Goal: Task Accomplishment & Management: Complete application form

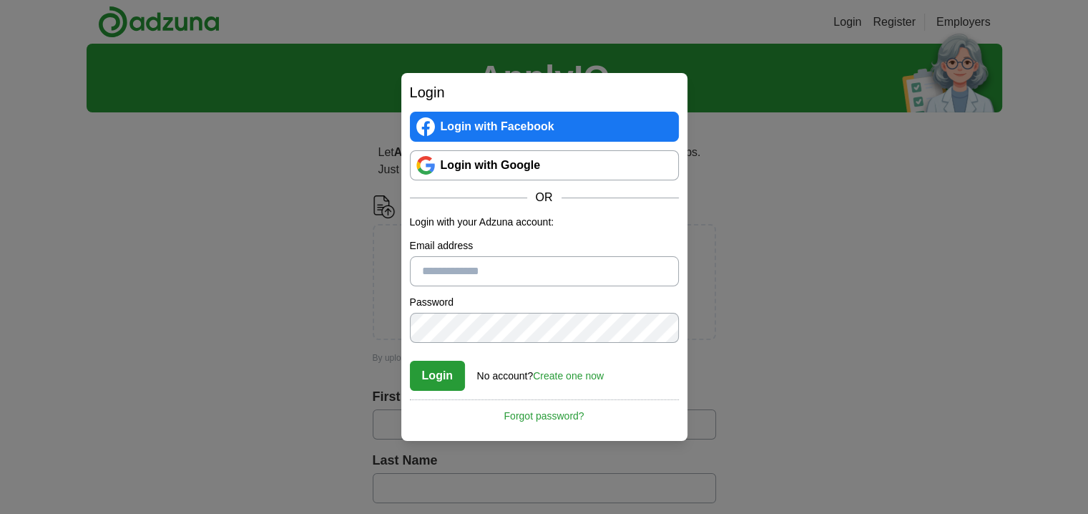
click at [520, 268] on input "Email address" at bounding box center [544, 271] width 269 height 30
type input "**********"
click at [433, 371] on button "Login" at bounding box center [438, 375] width 56 height 30
click at [510, 159] on link "Login with Google" at bounding box center [544, 165] width 269 height 30
click at [504, 127] on link "Login with Facebook" at bounding box center [544, 127] width 269 height 30
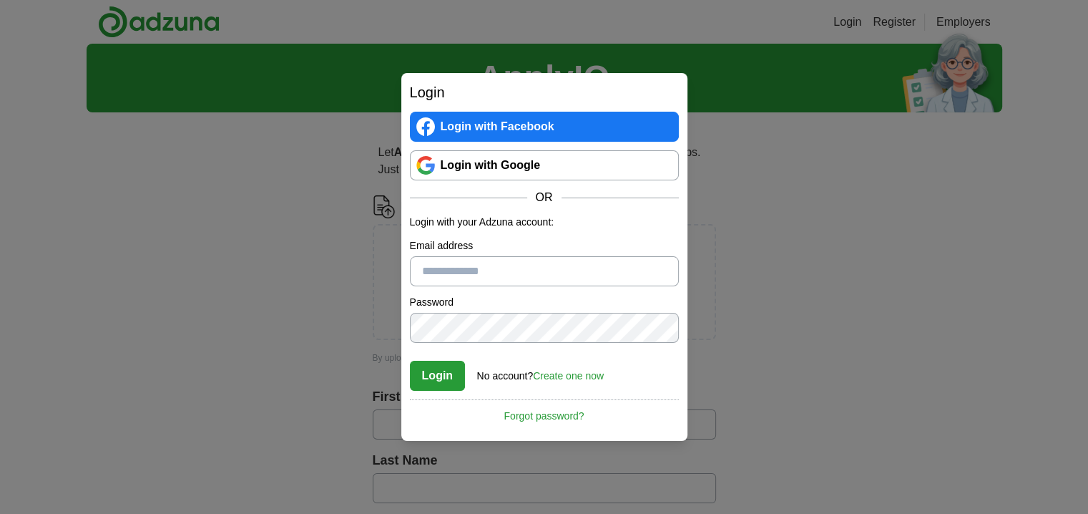
click at [522, 124] on link "Login with Facebook" at bounding box center [544, 127] width 269 height 30
click at [499, 274] on input "Email address" at bounding box center [544, 271] width 269 height 30
click at [449, 367] on button "Login" at bounding box center [438, 375] width 56 height 30
click at [450, 373] on button "Login" at bounding box center [438, 375] width 56 height 30
click at [444, 367] on button "Login" at bounding box center [438, 375] width 56 height 30
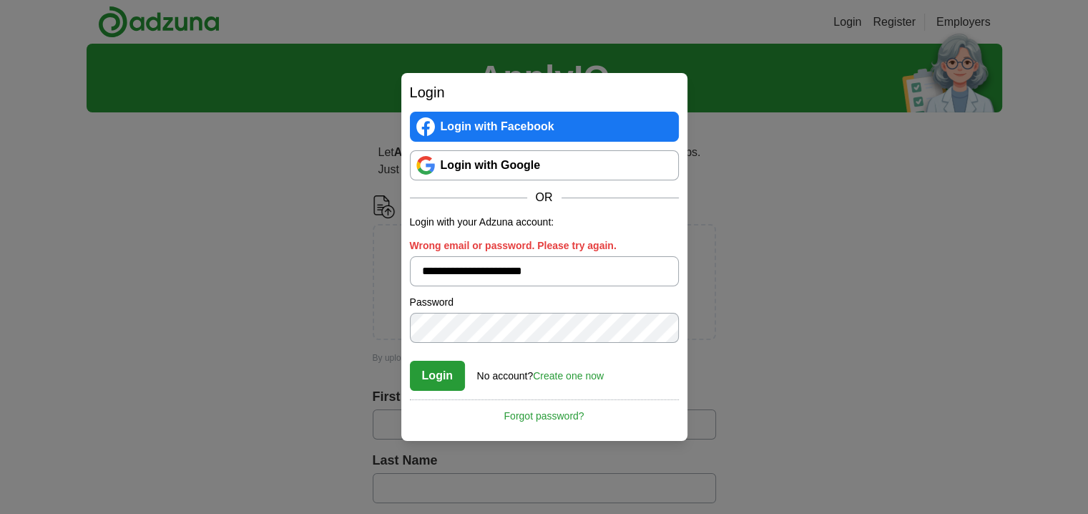
click at [579, 278] on input "**********" at bounding box center [544, 271] width 269 height 30
type input "*"
click at [578, 276] on input "Wrong email or password. Please try again." at bounding box center [544, 271] width 269 height 30
click at [536, 273] on input "Wrong email or password. Please try again." at bounding box center [544, 271] width 269 height 30
type input "**********"
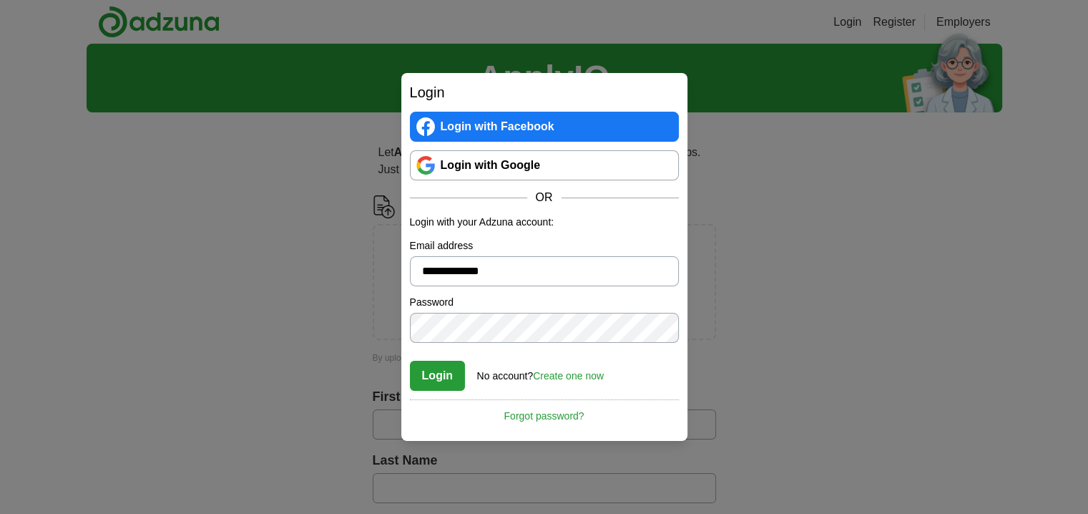
click at [561, 370] on link "Create one now" at bounding box center [568, 375] width 71 height 11
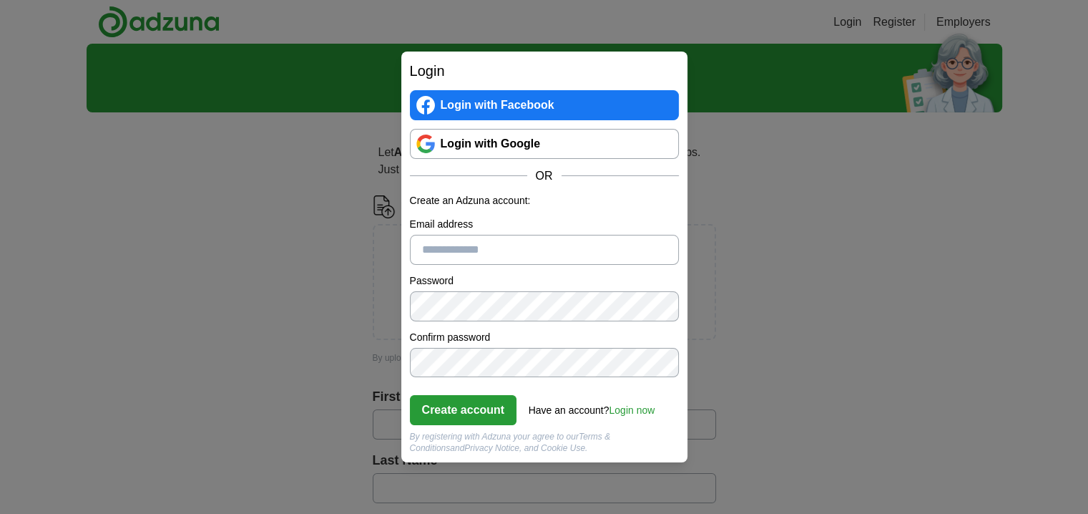
click at [527, 247] on input "Email address" at bounding box center [544, 250] width 269 height 30
type input "**********"
click at [476, 409] on button "Create account" at bounding box center [463, 410] width 107 height 30
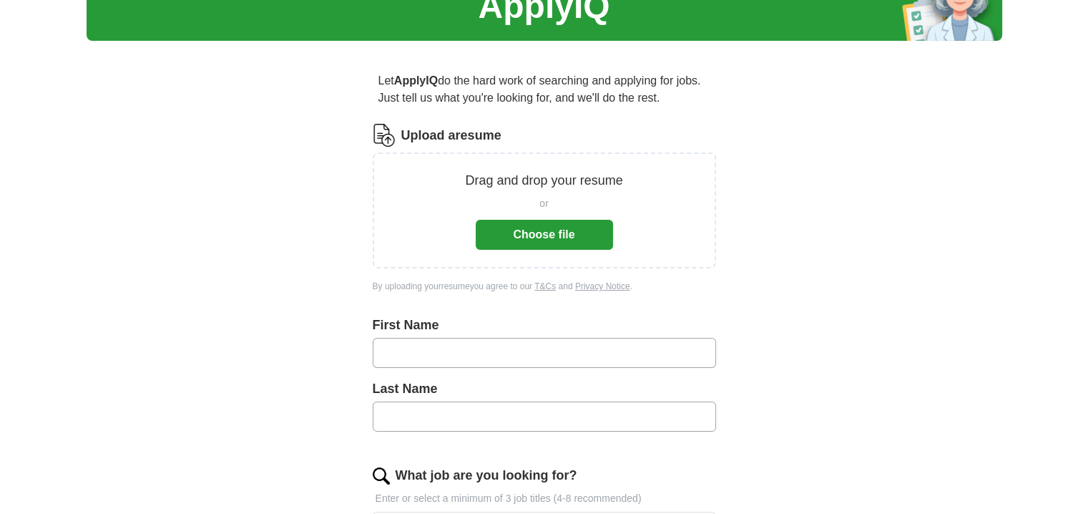
scroll to position [143, 0]
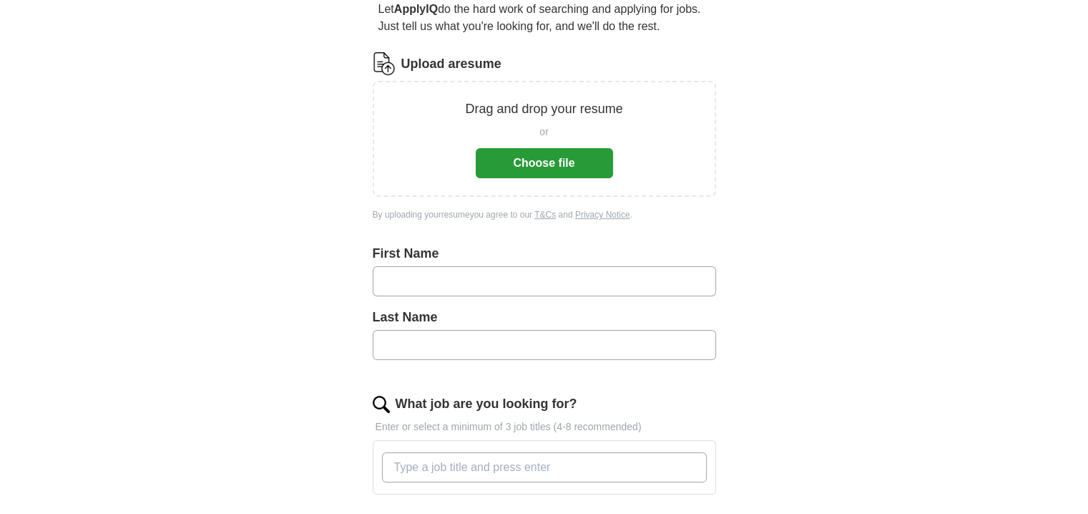
click at [442, 283] on input "text" at bounding box center [544, 281] width 343 height 30
type input "******"
click at [441, 343] on input "text" at bounding box center [544, 345] width 343 height 30
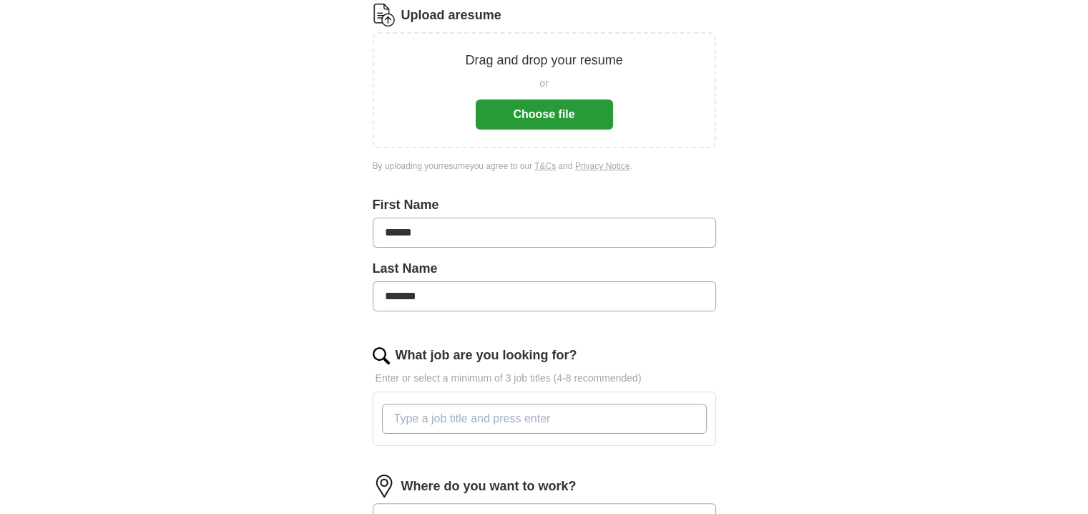
scroll to position [215, 0]
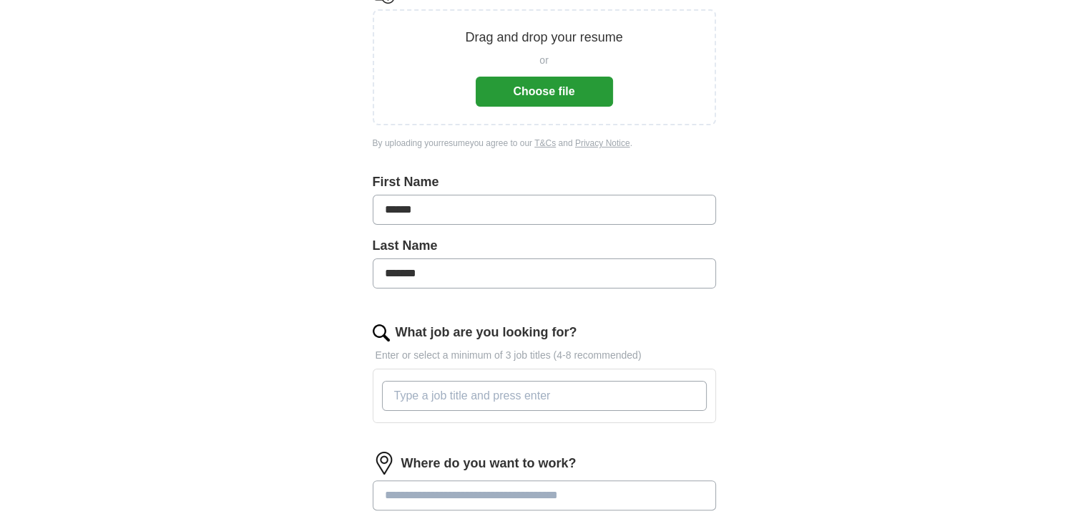
type input "*******"
click at [599, 388] on input "What job are you looking for?" at bounding box center [544, 395] width 325 height 30
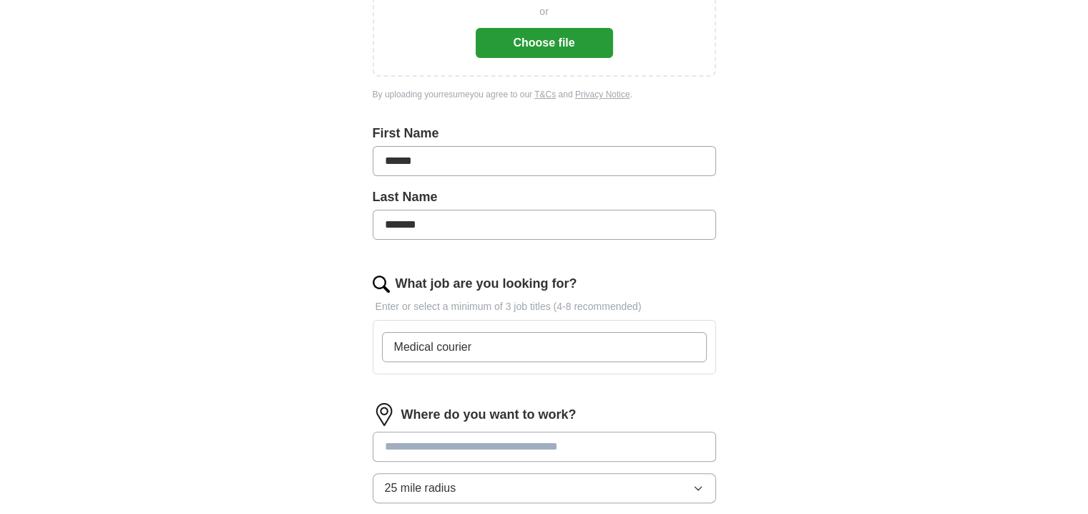
scroll to position [286, 0]
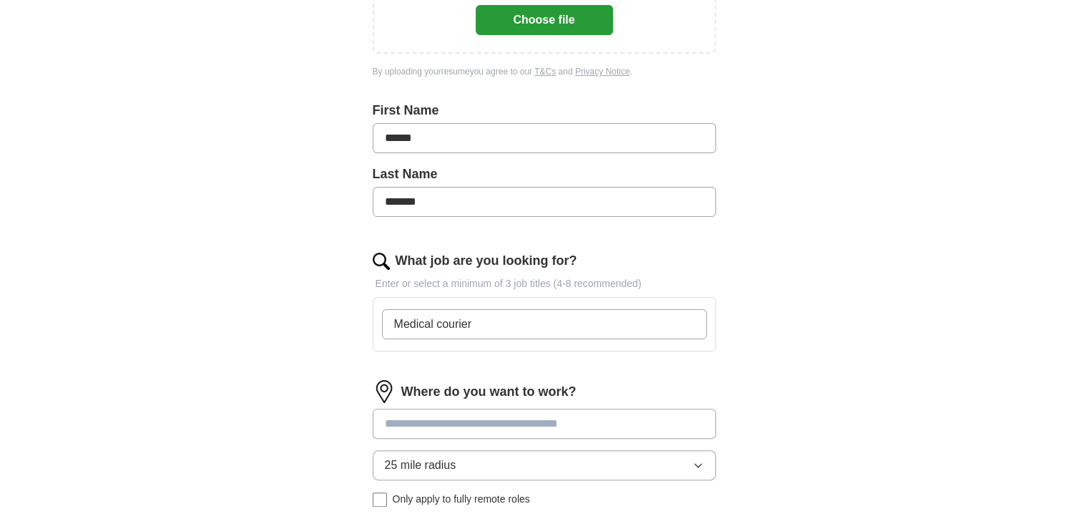
type input "Medical courier"
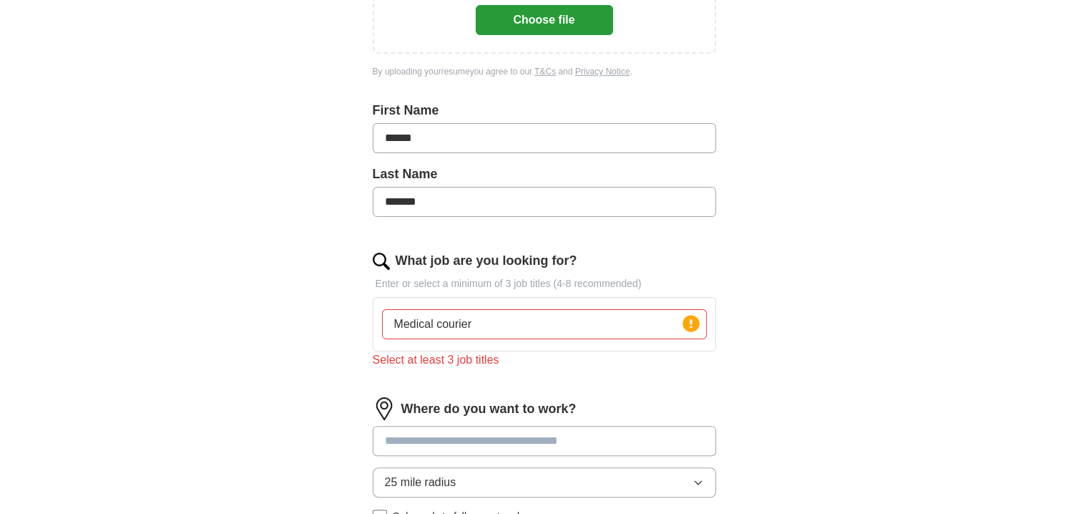
click at [620, 426] on input at bounding box center [544, 441] width 343 height 30
type input "***"
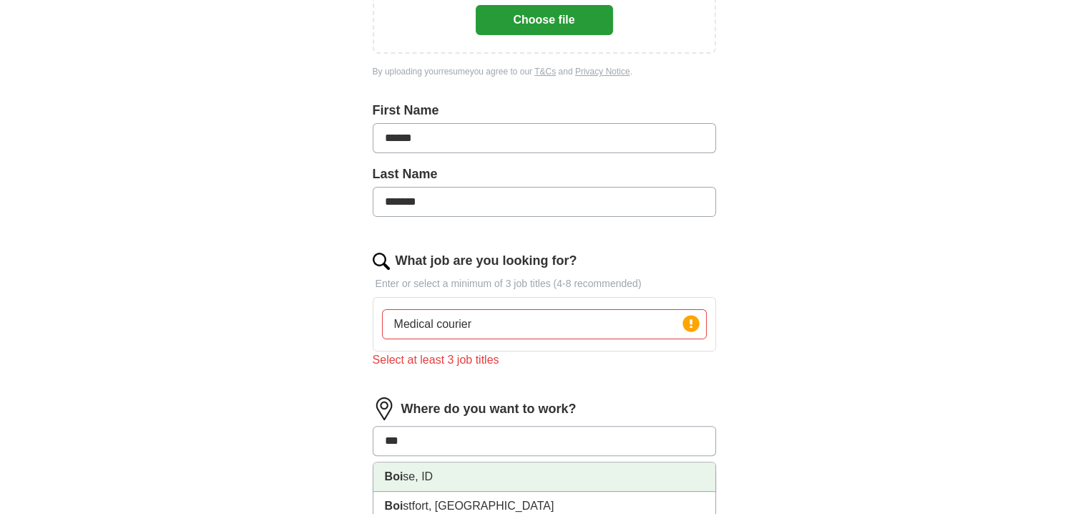
click at [416, 468] on li "Boi se, ID" at bounding box center [544, 476] width 342 height 29
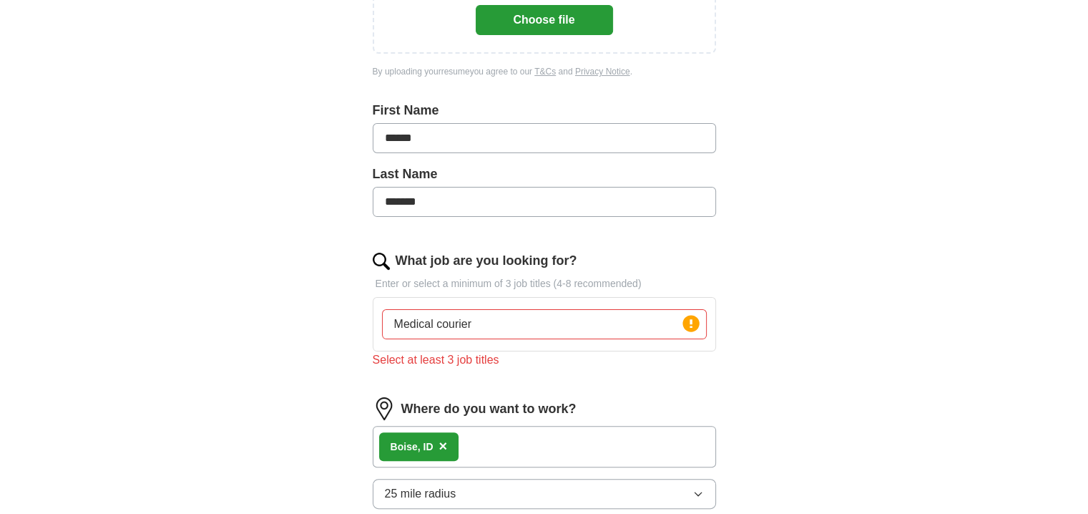
click at [965, 413] on div "ApplyIQ Let ApplyIQ do the hard work of searching and applying for jobs. Just t…" at bounding box center [544, 224] width 915 height 932
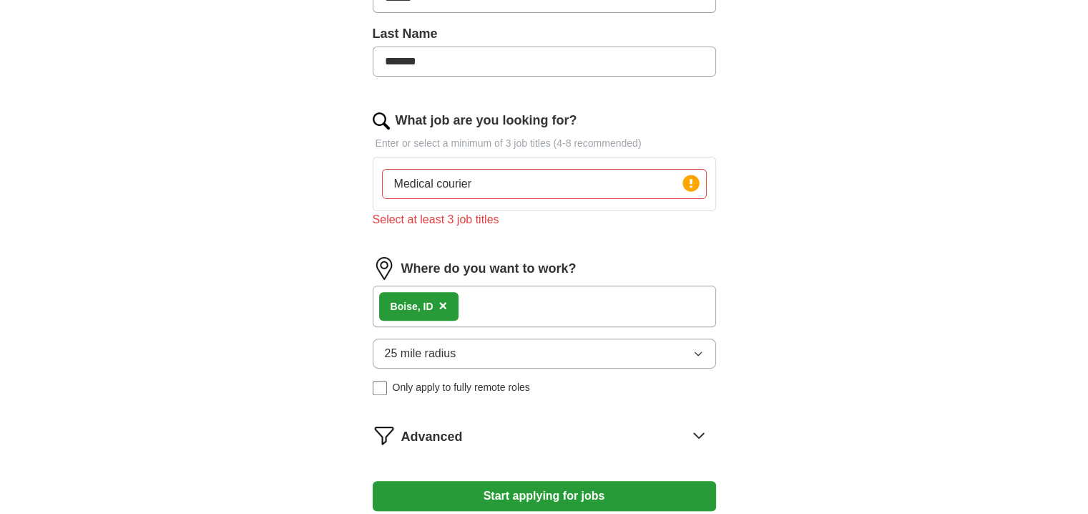
scroll to position [429, 0]
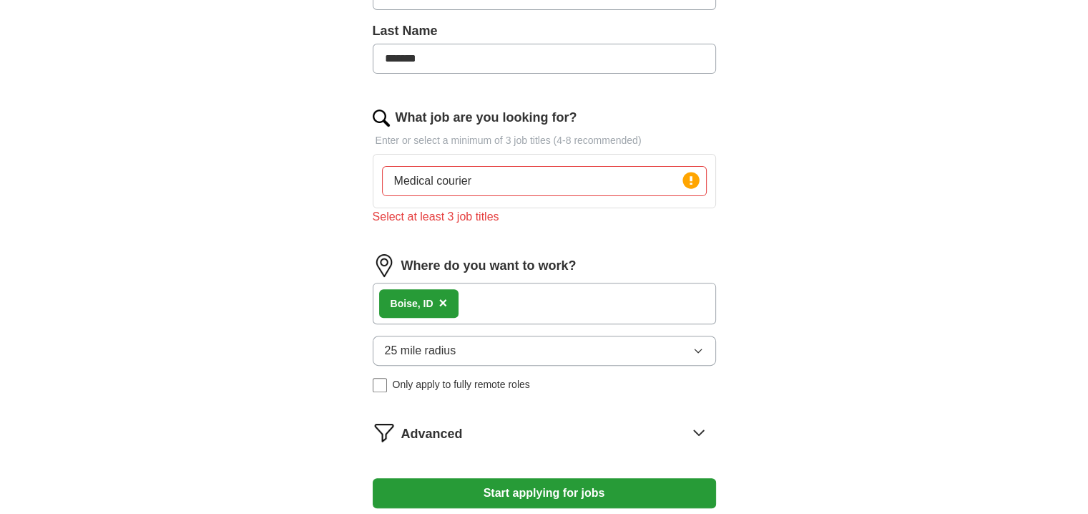
click at [696, 345] on icon "button" at bounding box center [697, 350] width 11 height 11
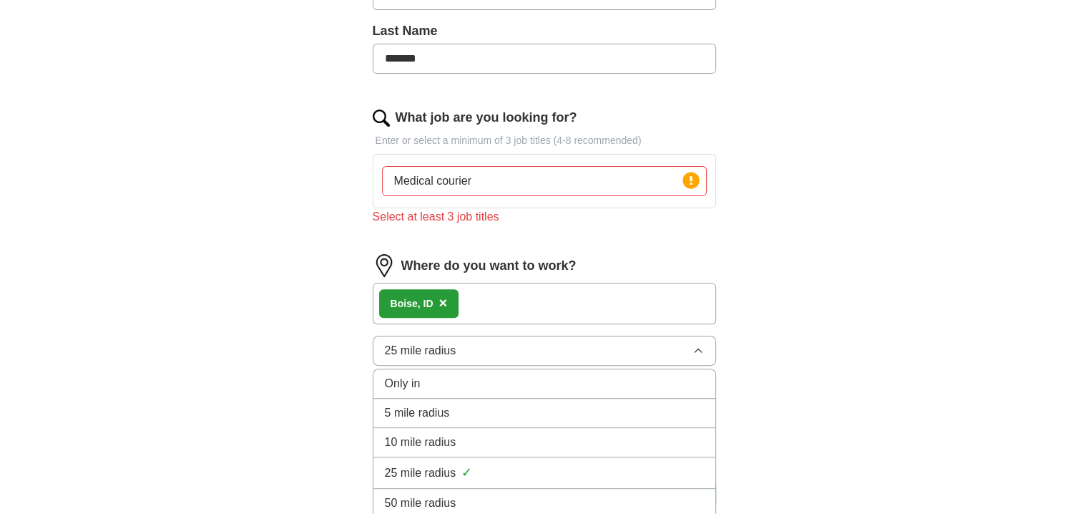
click at [435, 352] on span "25 mile radius" at bounding box center [421, 350] width 72 height 17
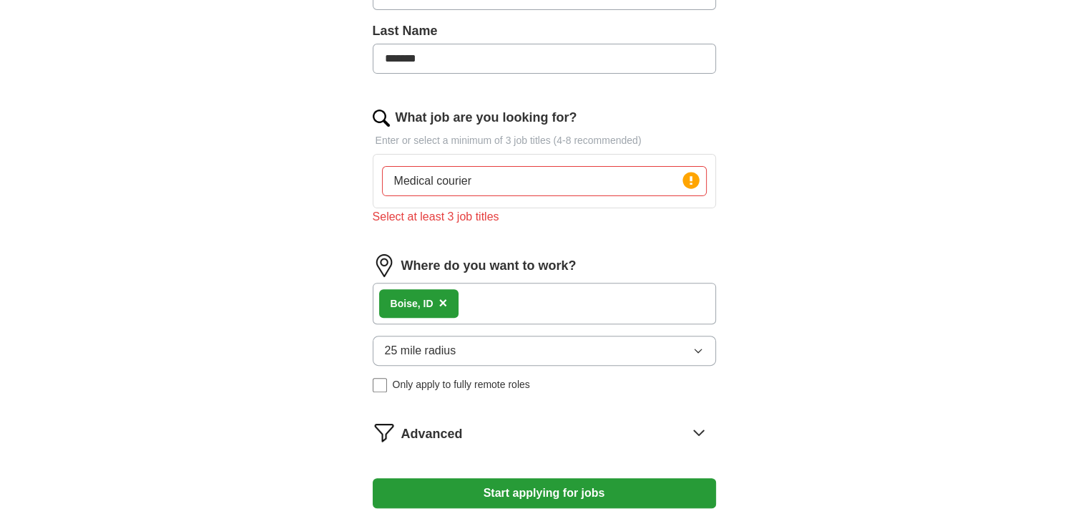
click at [503, 175] on input "Medical courier" at bounding box center [544, 181] width 325 height 30
click at [553, 490] on button "Start applying for jobs" at bounding box center [544, 493] width 343 height 30
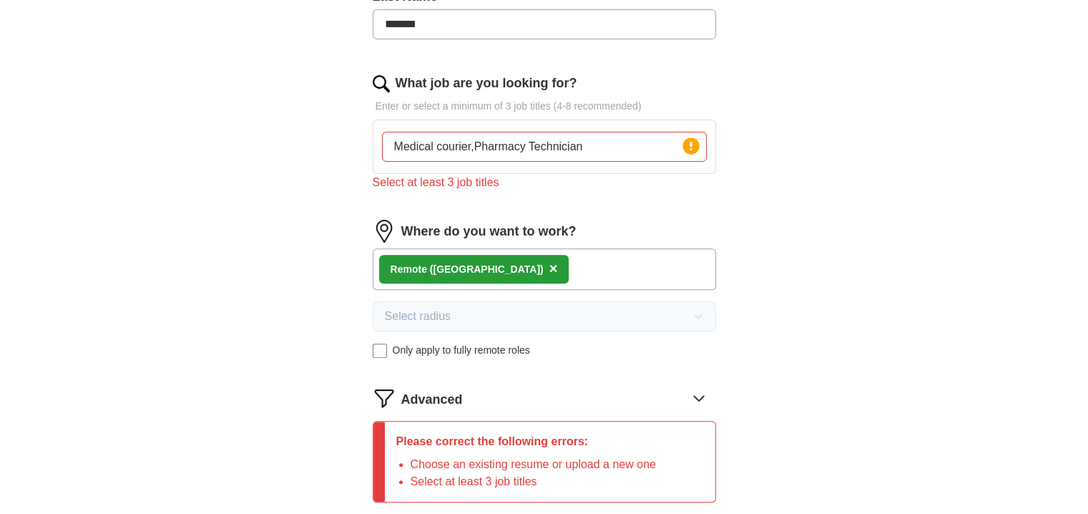
scroll to position [446, 0]
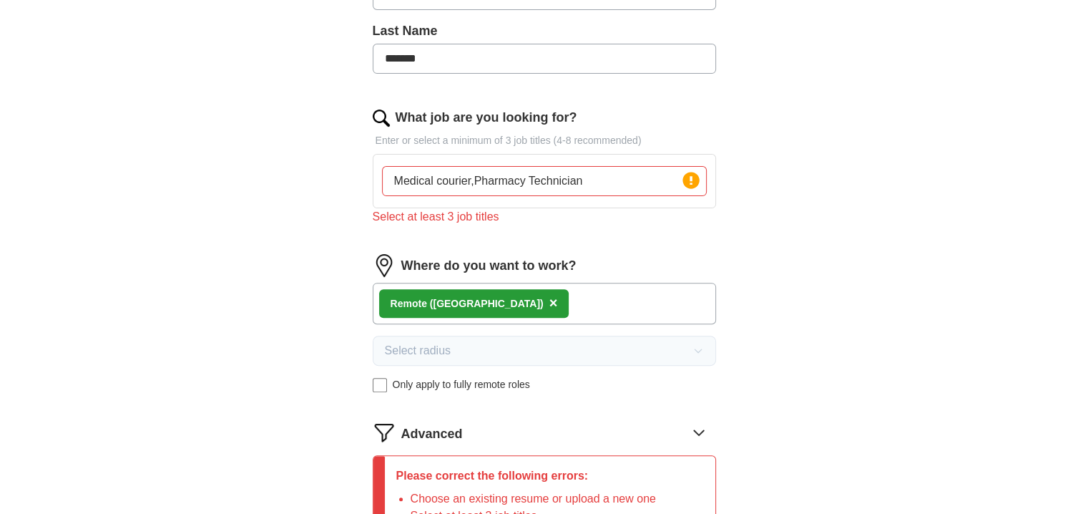
click at [593, 179] on input "Medical courier,Pharmacy Technician" at bounding box center [544, 181] width 325 height 30
type input "Medical courier,Pharmacy Technician,cashier"
drag, startPoint x: 606, startPoint y: 438, endPoint x: 736, endPoint y: 428, distance: 129.9
click at [649, 441] on form "Upload a resume Drag and drop your resume or Choose file By uploading your resu…" at bounding box center [544, 178] width 343 height 859
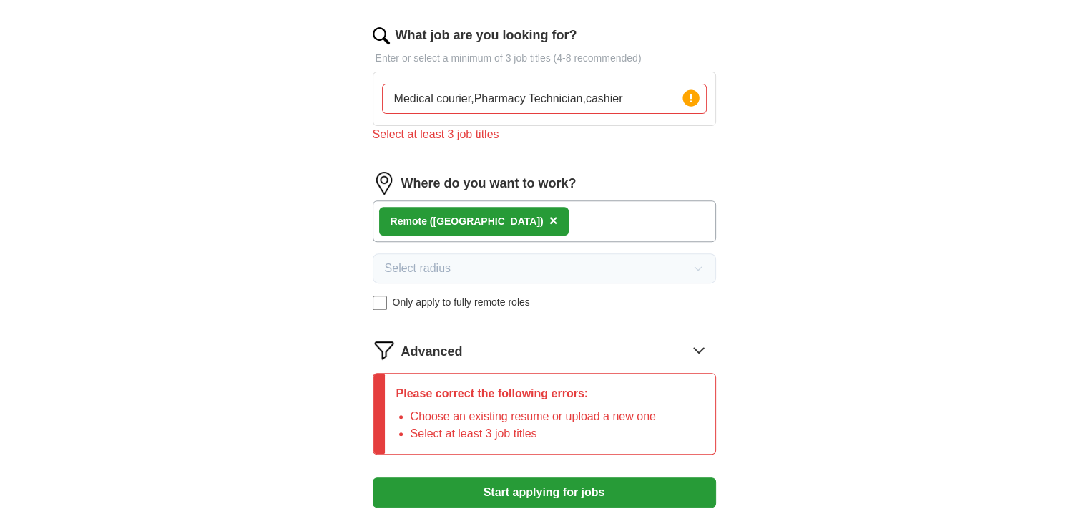
scroll to position [589, 0]
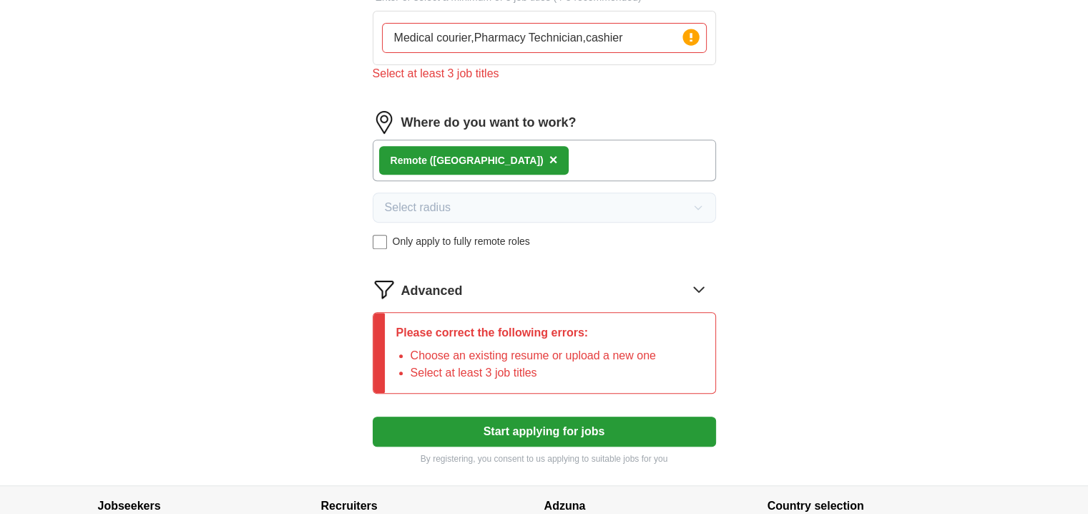
click at [538, 425] on button "Start applying for jobs" at bounding box center [544, 431] width 343 height 30
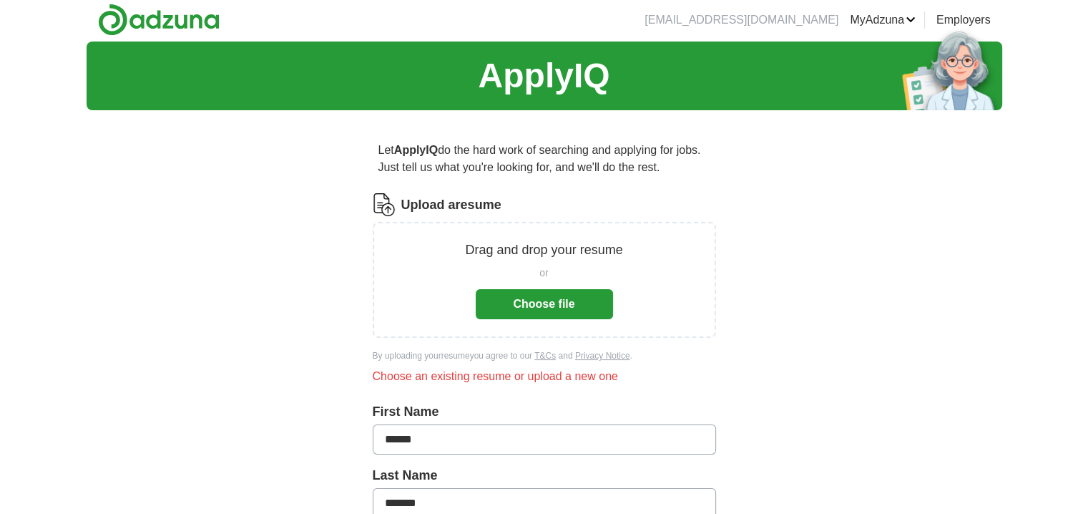
scroll to position [0, 0]
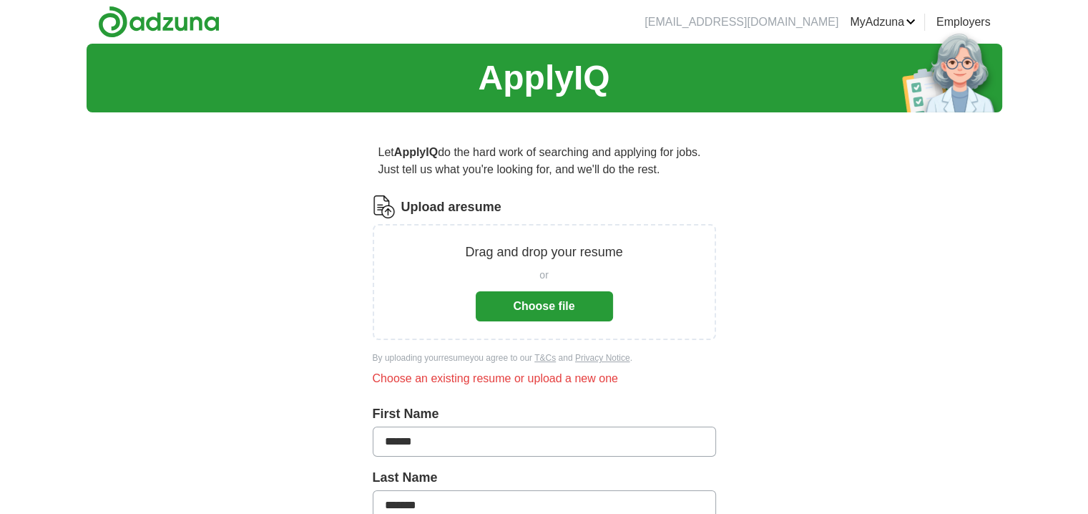
click at [538, 304] on button "Choose file" at bounding box center [544, 306] width 137 height 30
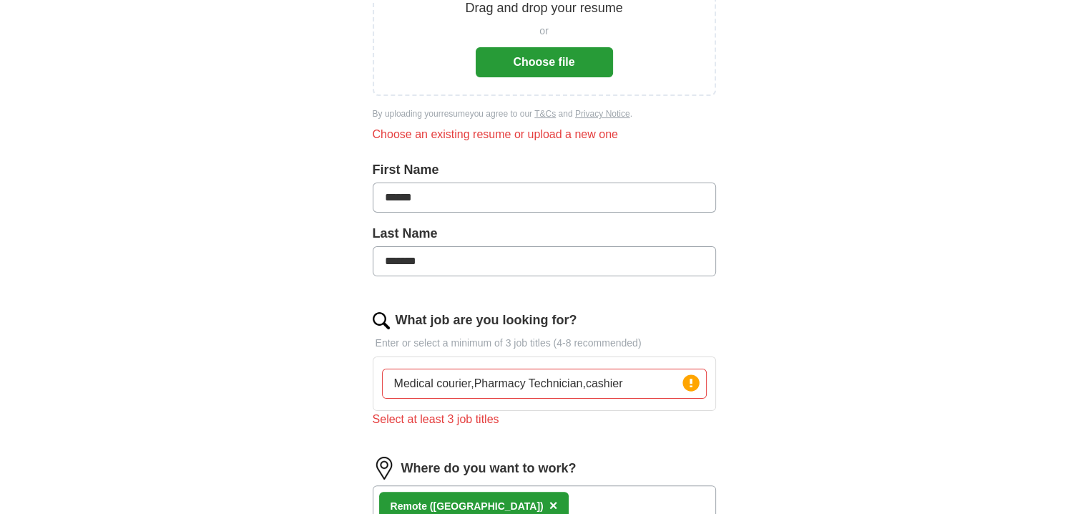
scroll to position [215, 0]
